Goal: Information Seeking & Learning: Find specific fact

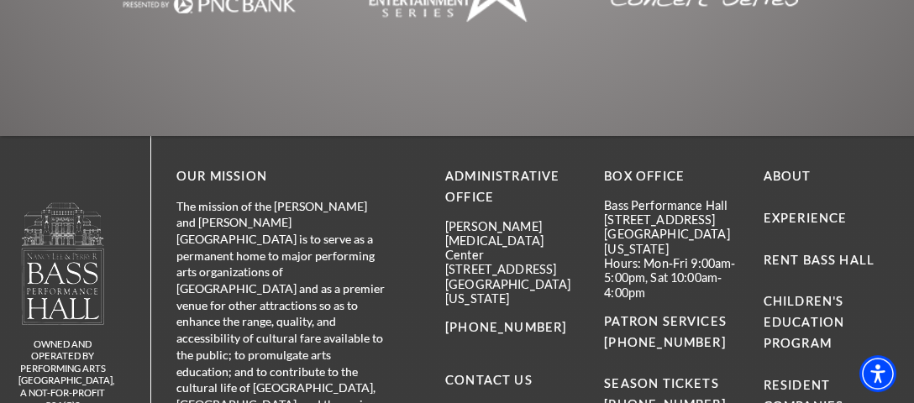
scroll to position [7229, 0]
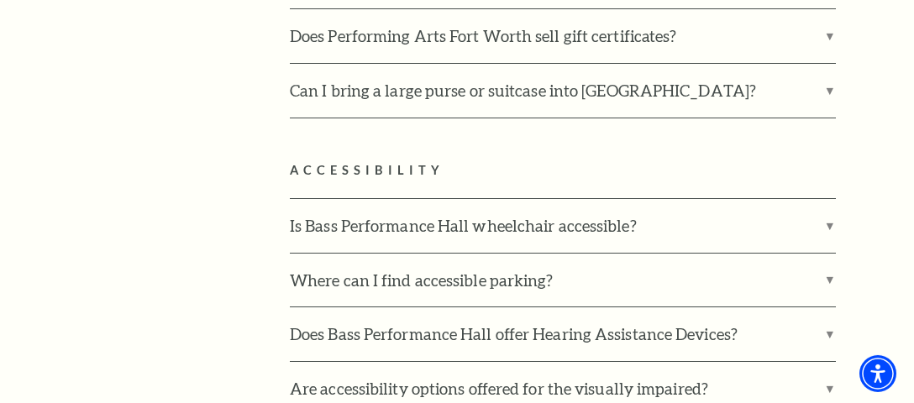
scroll to position [3983, 0]
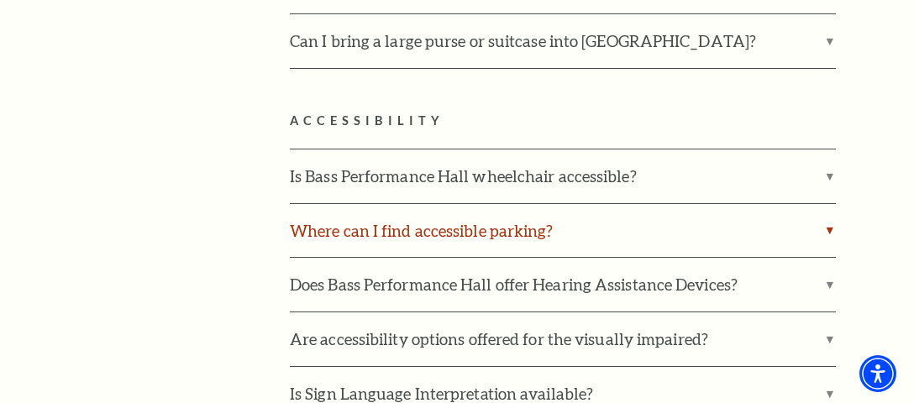
click at [829, 204] on label "Where can I find accessible parking?" at bounding box center [563, 231] width 546 height 54
click at [0, 0] on input "Where can I find accessible parking?" at bounding box center [0, 0] width 0 height 0
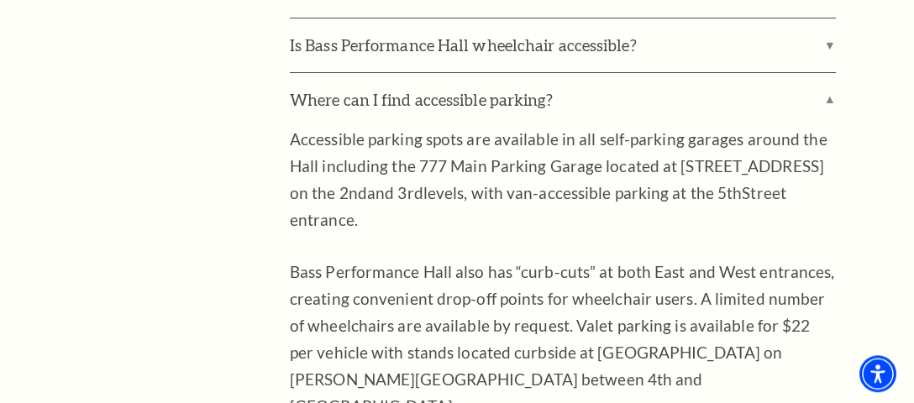
scroll to position [4160, 0]
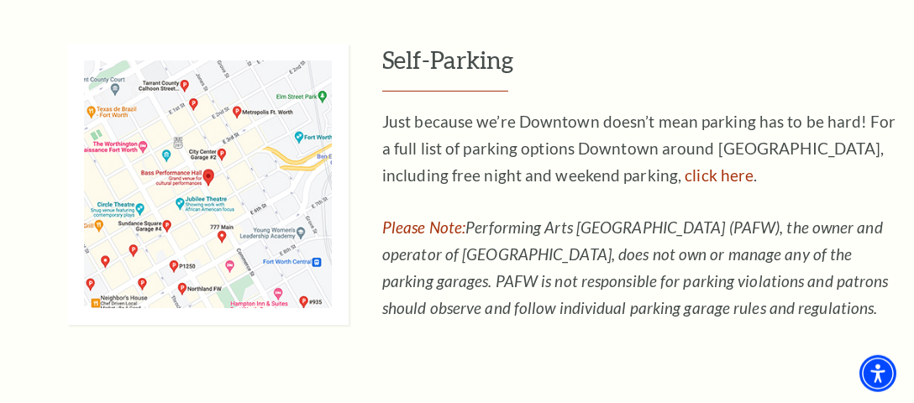
scroll to position [1151, 0]
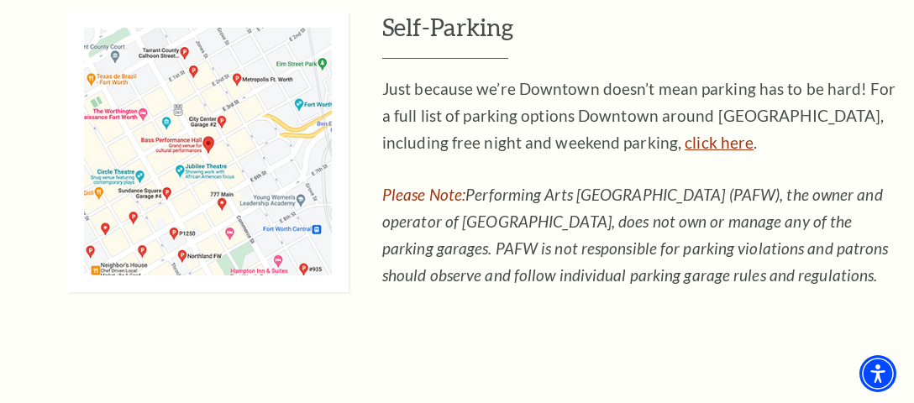
click at [684, 141] on link "click here" at bounding box center [718, 142] width 69 height 19
